Goal: Transaction & Acquisition: Purchase product/service

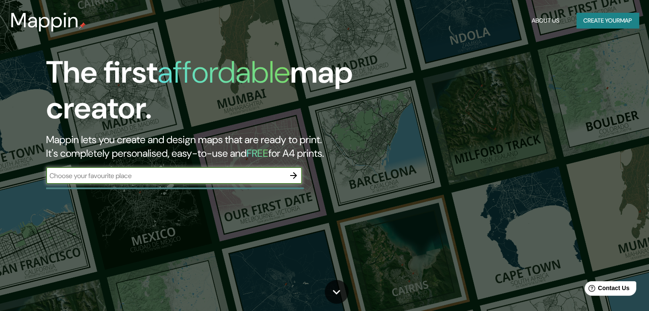
click at [294, 176] on icon "button" at bounding box center [293, 176] width 10 height 10
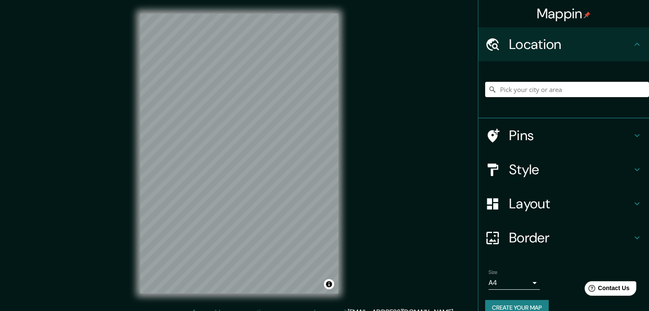
click at [528, 282] on body "Mappin Location Pins Style Layout Border Choose a border. Hint : you can make l…" at bounding box center [324, 155] width 649 height 311
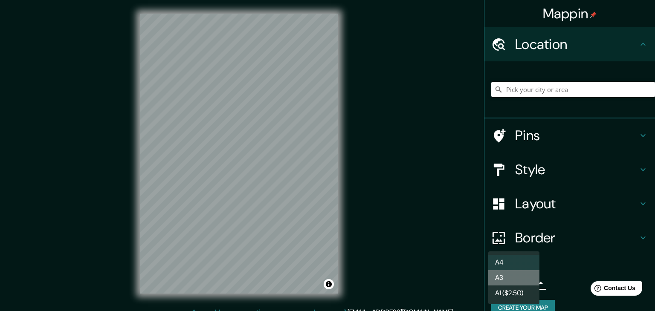
click at [532, 279] on li "A3" at bounding box center [514, 277] width 51 height 15
type input "a4"
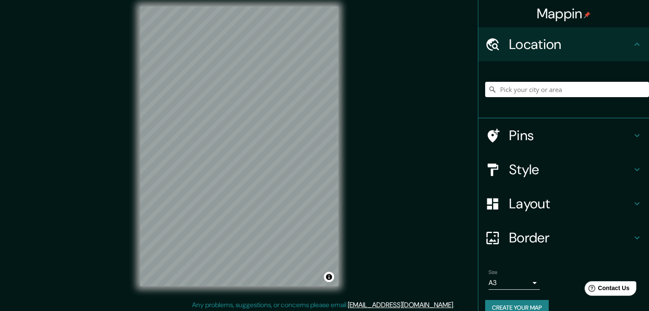
scroll to position [10, 0]
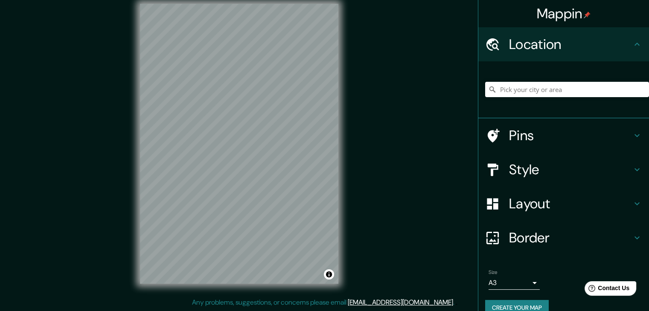
click at [632, 167] on icon at bounding box center [637, 170] width 10 height 10
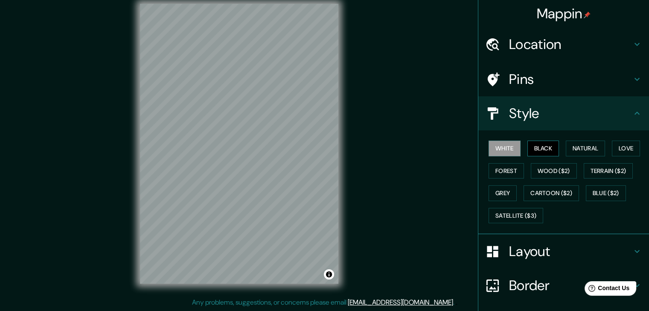
click at [529, 151] on button "Black" at bounding box center [543, 149] width 32 height 16
click at [573, 151] on button "Natural" at bounding box center [585, 149] width 39 height 16
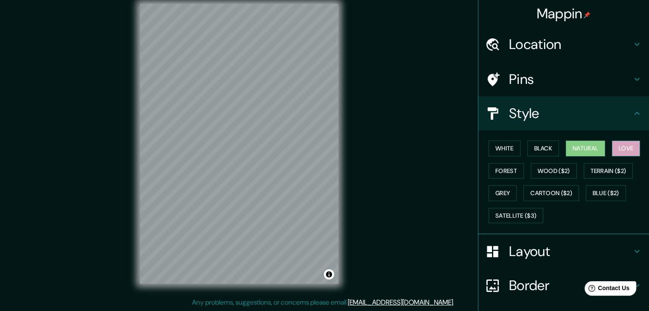
click at [621, 147] on button "Love" at bounding box center [626, 149] width 28 height 16
click at [501, 169] on button "Forest" at bounding box center [506, 171] width 35 height 16
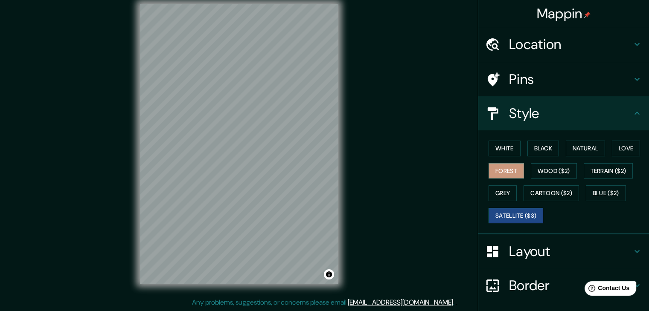
click at [519, 215] on button "Satellite ($3)" at bounding box center [516, 216] width 55 height 16
click at [496, 195] on button "Grey" at bounding box center [503, 194] width 28 height 16
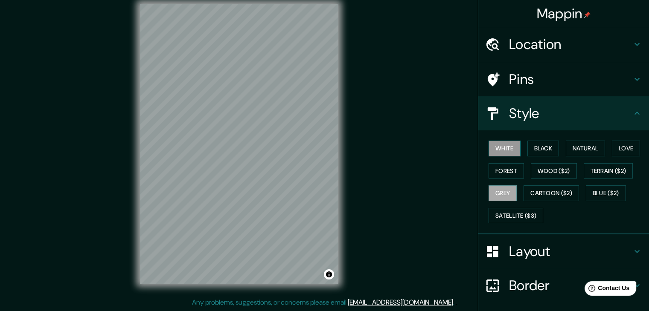
click at [500, 149] on button "White" at bounding box center [505, 149] width 32 height 16
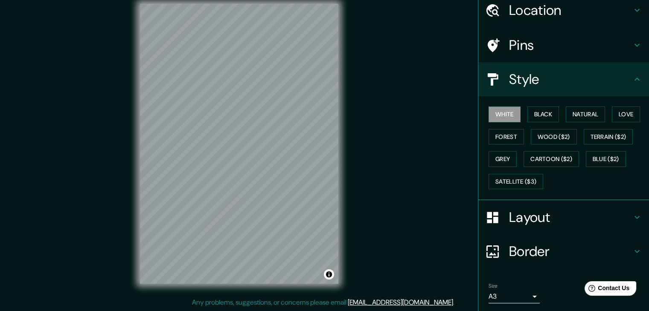
scroll to position [61, 0]
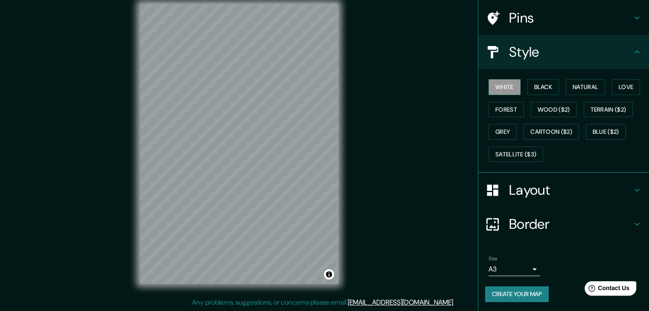
click at [507, 297] on button "Create your map" at bounding box center [517, 295] width 64 height 16
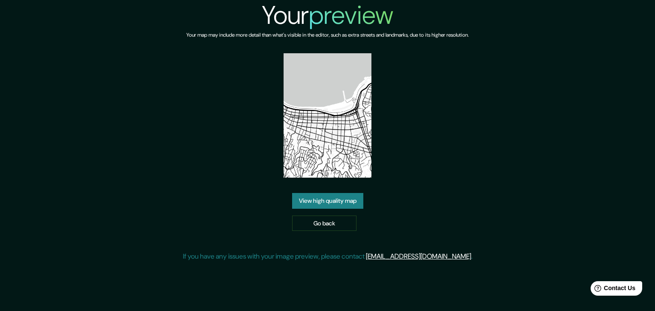
click at [331, 204] on link "View high quality map" at bounding box center [327, 201] width 71 height 16
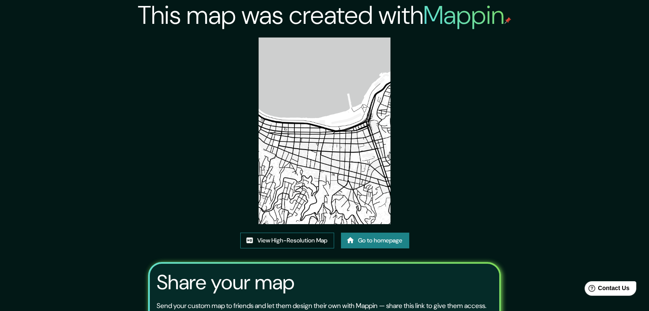
click at [270, 241] on link "View High-Resolution Map" at bounding box center [287, 241] width 94 height 16
